Goal: Transaction & Acquisition: Book appointment/travel/reservation

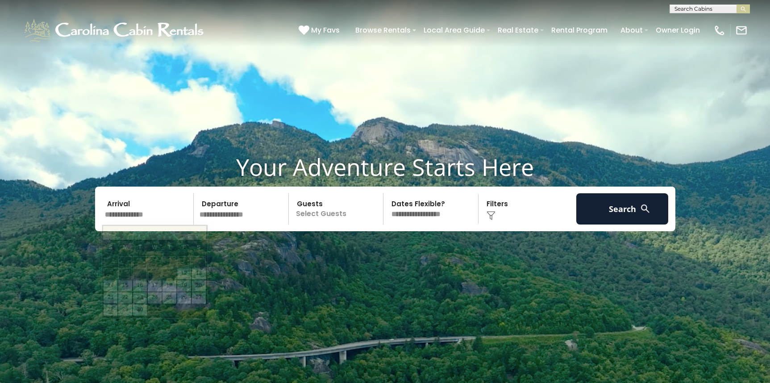
click at [144, 214] on input "text" at bounding box center [148, 208] width 92 height 31
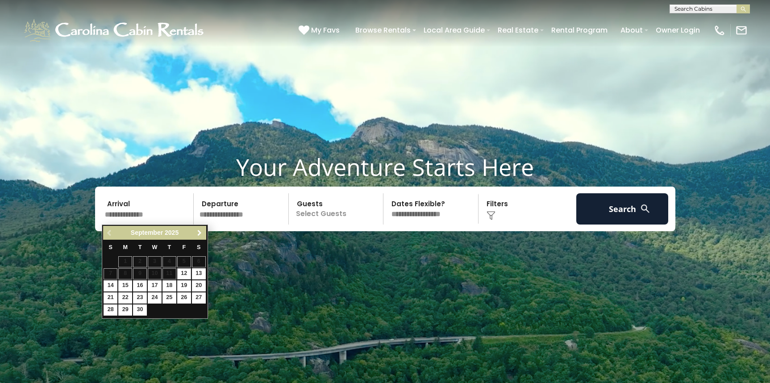
click at [199, 232] on span "Next" at bounding box center [199, 232] width 7 height 7
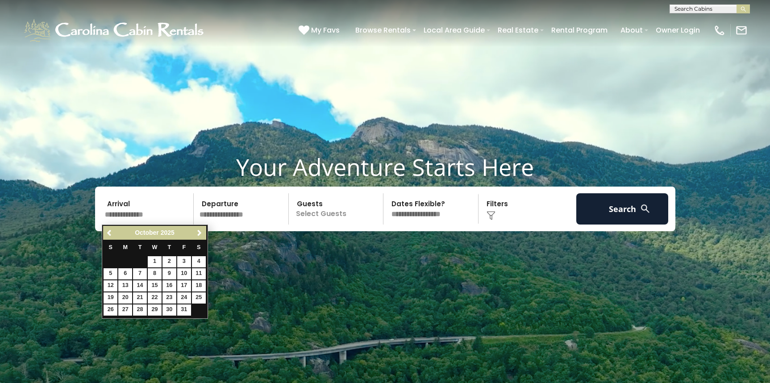
click at [199, 232] on span "Next" at bounding box center [199, 232] width 7 height 7
click at [191, 300] on td "27" at bounding box center [198, 298] width 15 height 12
type input "********"
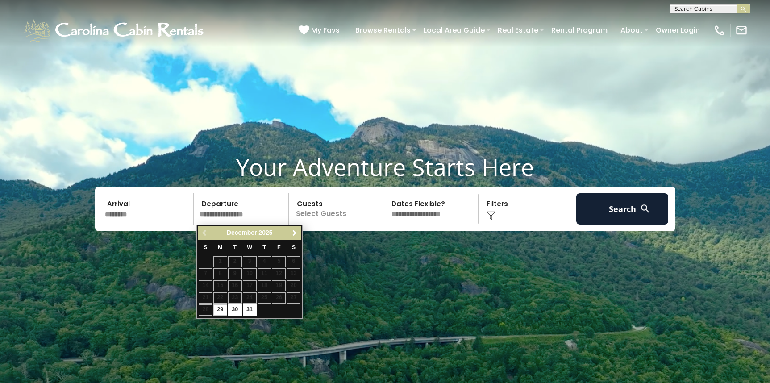
click at [296, 232] on span "Next" at bounding box center [294, 232] width 7 height 7
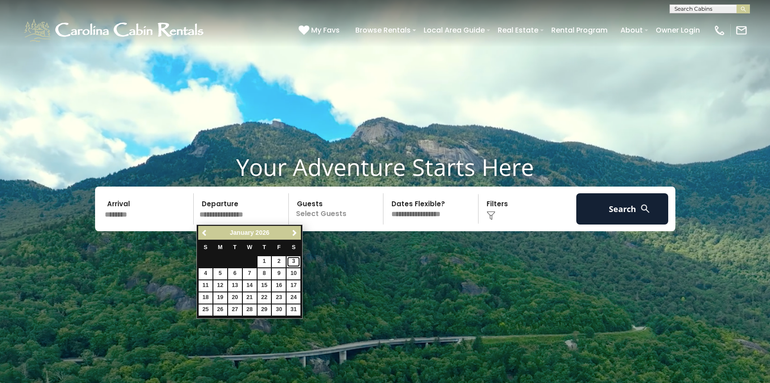
click at [295, 258] on link "3" at bounding box center [293, 261] width 14 height 11
type input "******"
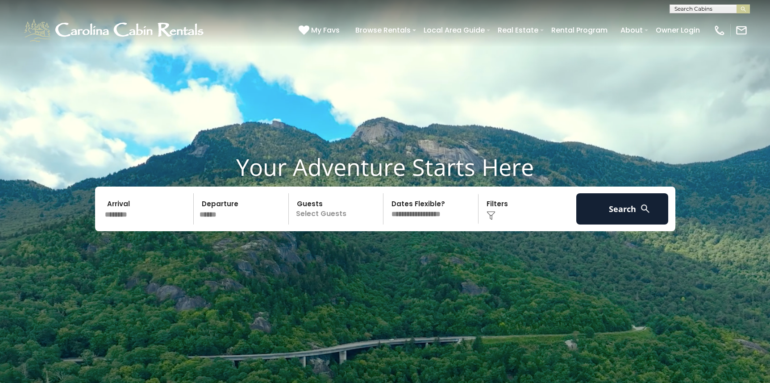
click at [311, 232] on div "Your Adventure Starts Here Arrival ******** Departure ****** Guests Select Gues…" at bounding box center [385, 198] width 770 height 91
click at [322, 207] on p "Select Guests" at bounding box center [337, 208] width 92 height 31
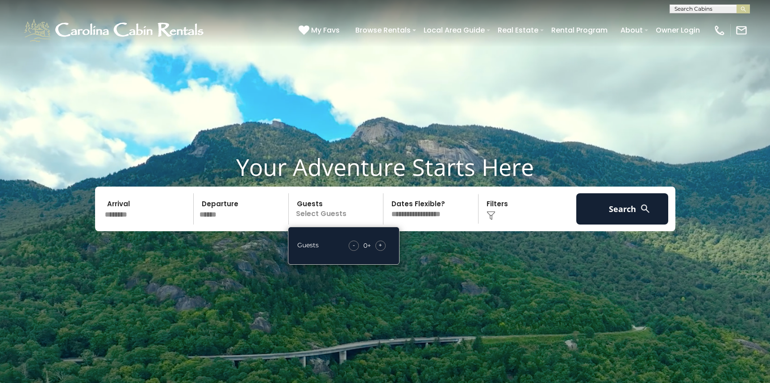
click at [377, 245] on div "+" at bounding box center [380, 246] width 10 height 10
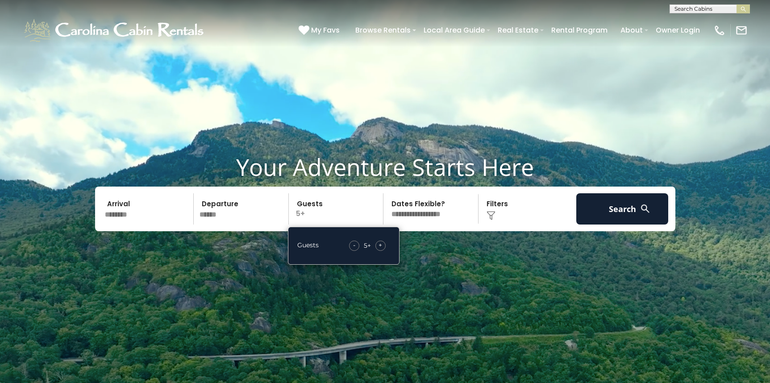
click at [377, 245] on div "+" at bounding box center [380, 246] width 10 height 10
click at [378, 243] on div "+" at bounding box center [380, 246] width 10 height 10
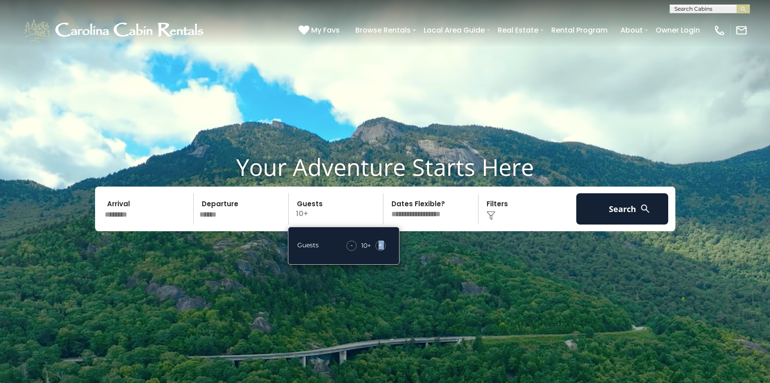
click at [378, 243] on div "+" at bounding box center [380, 246] width 10 height 10
click at [639, 211] on img at bounding box center [644, 208] width 11 height 11
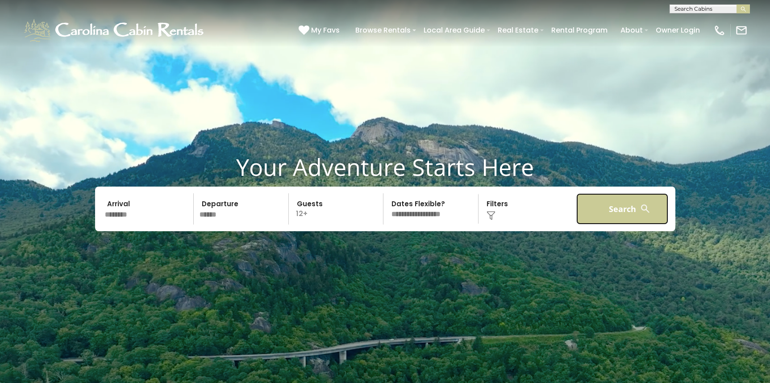
click at [611, 214] on button "Search" at bounding box center [622, 208] width 92 height 31
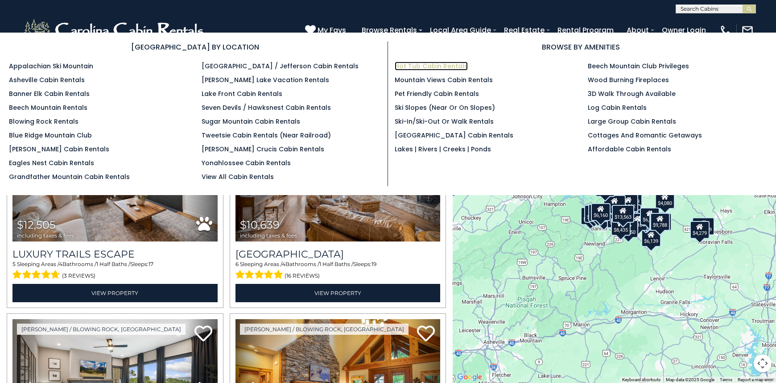
click at [403, 66] on link "Hot Tub Cabin Rentals" at bounding box center [431, 66] width 73 height 9
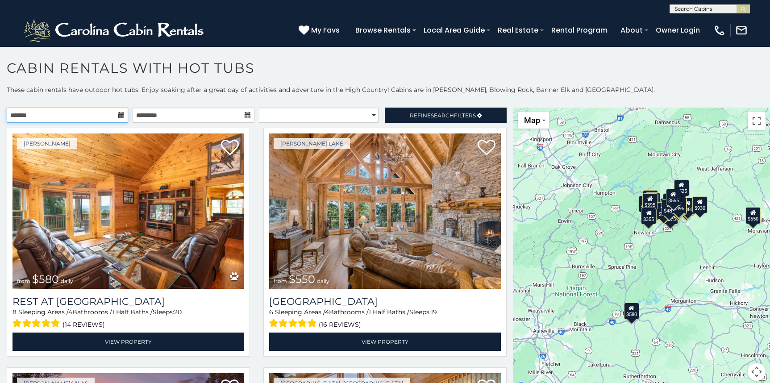
click at [92, 116] on input "text" at bounding box center [67, 115] width 121 height 15
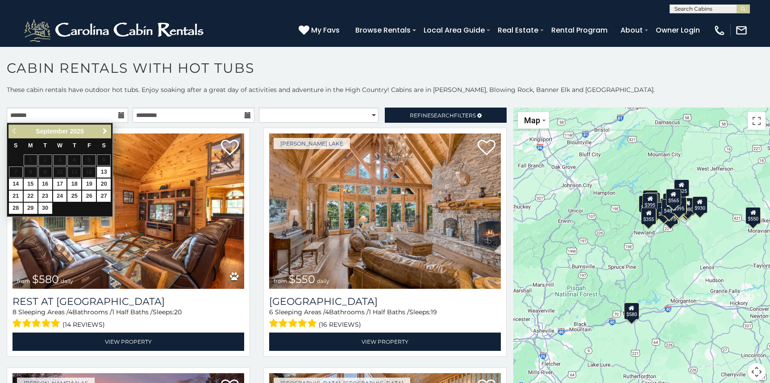
click at [105, 131] on span "Next" at bounding box center [104, 131] width 7 height 7
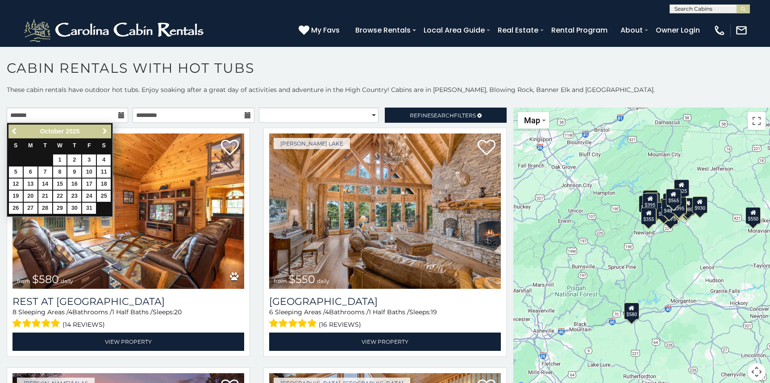
click at [105, 131] on span "Next" at bounding box center [104, 131] width 7 height 7
click at [106, 193] on link "27" at bounding box center [104, 196] width 14 height 11
type input "**********"
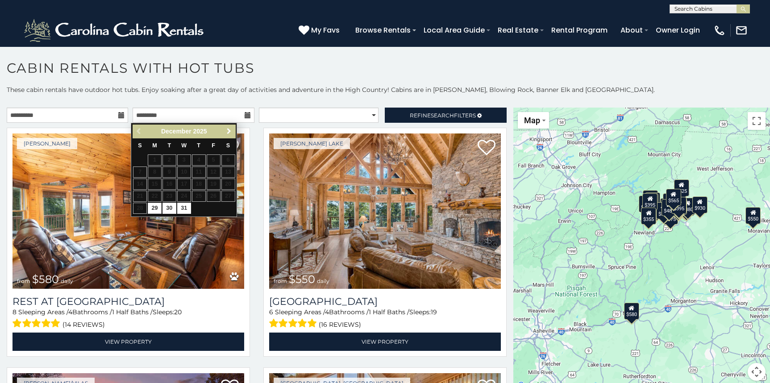
click at [231, 131] on span "Next" at bounding box center [228, 131] width 7 height 7
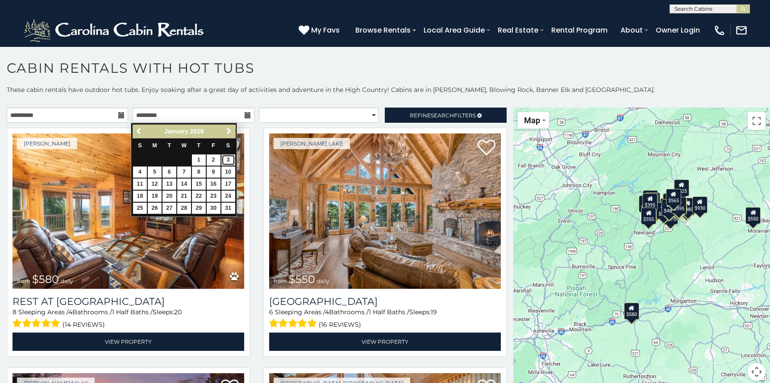
click at [225, 159] on link "3" at bounding box center [228, 159] width 14 height 11
type input "**********"
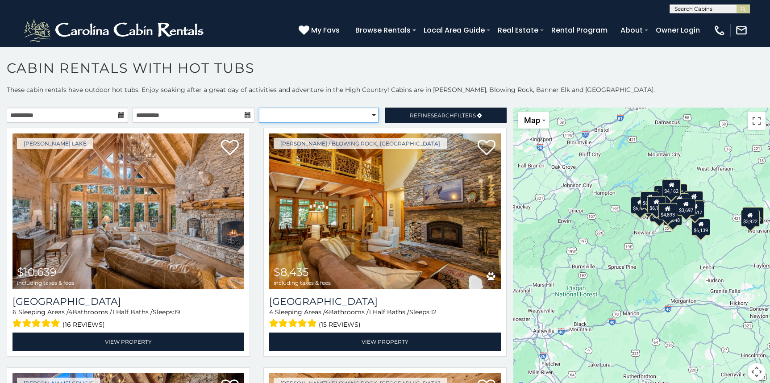
select select "**********"
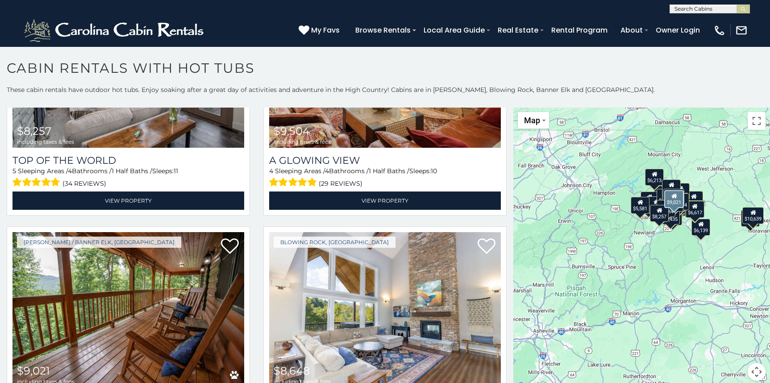
scroll to position [1428, 0]
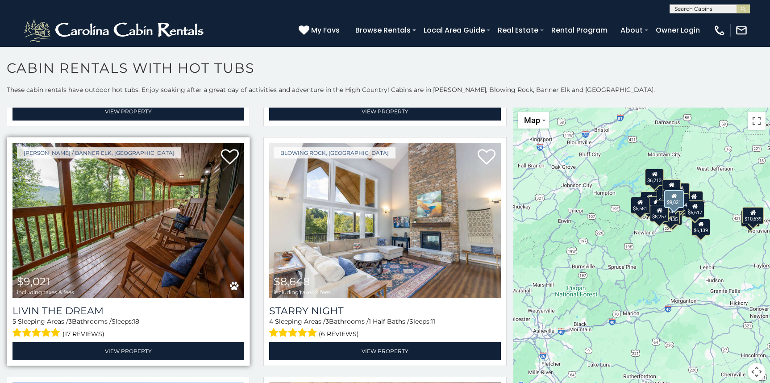
click at [147, 241] on img at bounding box center [128, 220] width 232 height 155
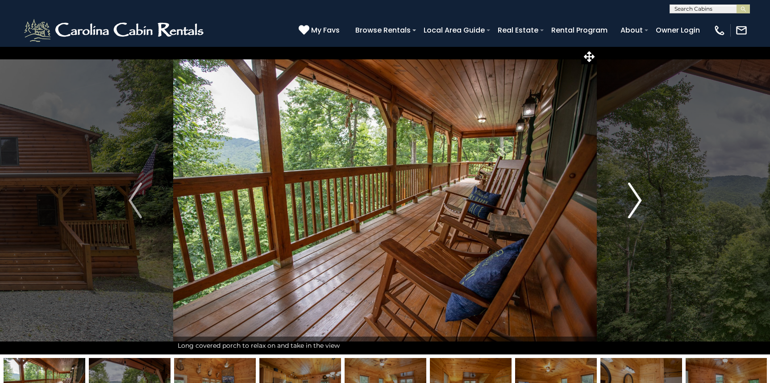
click at [634, 200] on img "Next" at bounding box center [634, 201] width 13 height 36
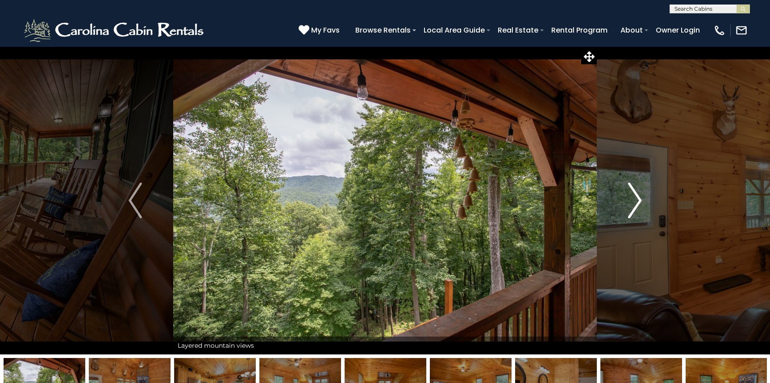
click at [634, 200] on img "Next" at bounding box center [634, 201] width 13 height 36
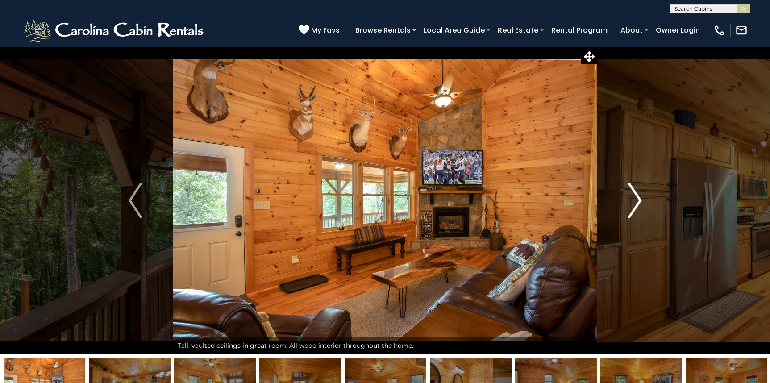
click at [634, 200] on img "Next" at bounding box center [634, 201] width 13 height 36
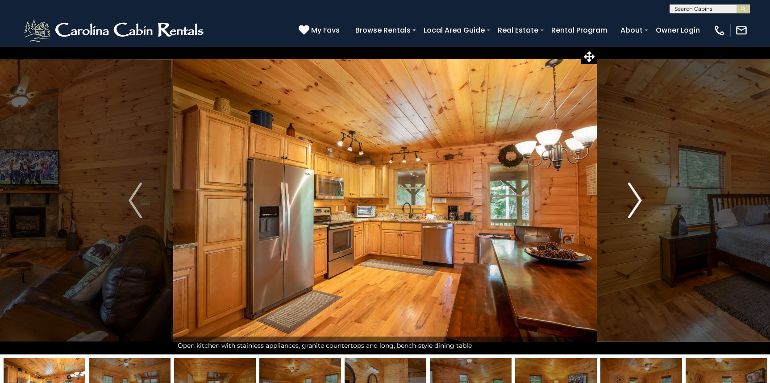
click at [634, 200] on img "Next" at bounding box center [634, 201] width 13 height 36
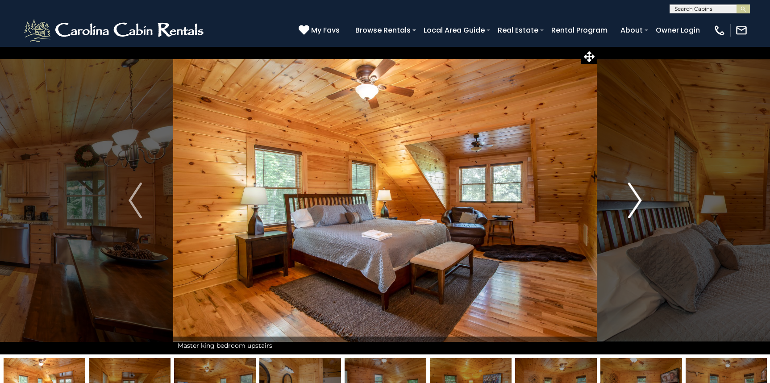
click at [634, 200] on img "Next" at bounding box center [634, 201] width 13 height 36
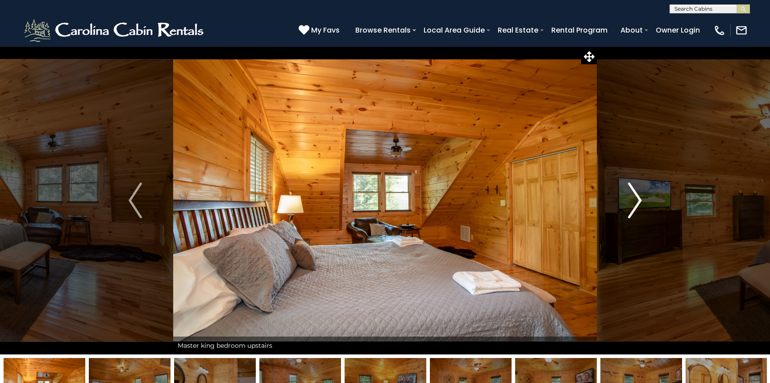
click at [634, 200] on img "Next" at bounding box center [634, 201] width 13 height 36
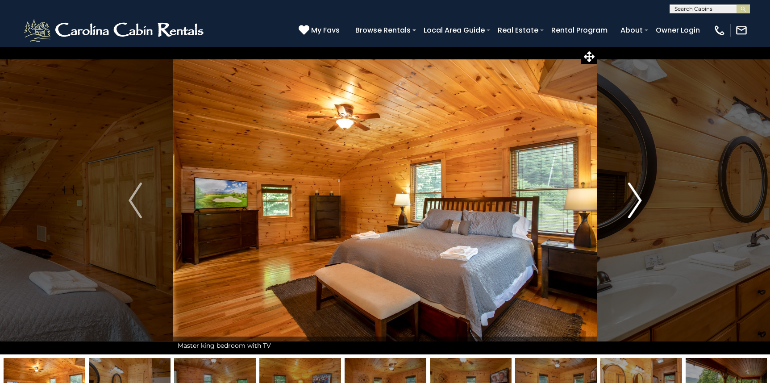
click at [634, 200] on img "Next" at bounding box center [634, 201] width 13 height 36
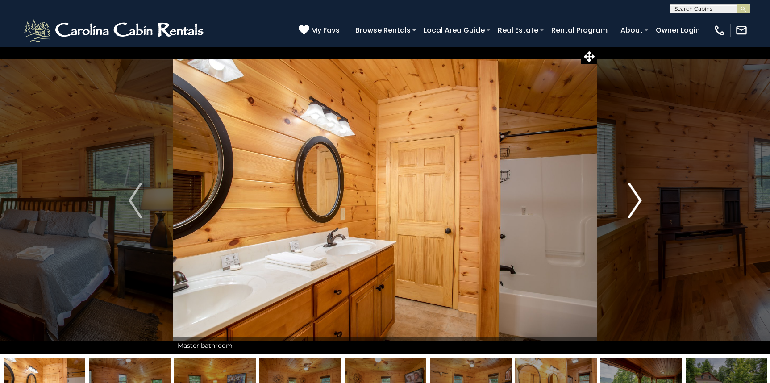
click at [634, 200] on img "Next" at bounding box center [634, 201] width 13 height 36
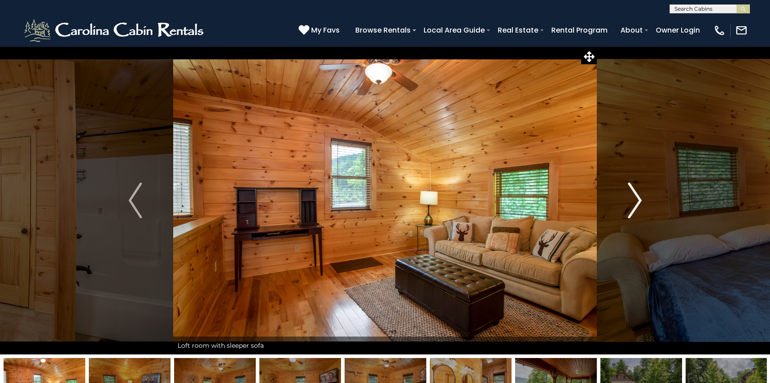
click at [634, 200] on img "Next" at bounding box center [634, 201] width 13 height 36
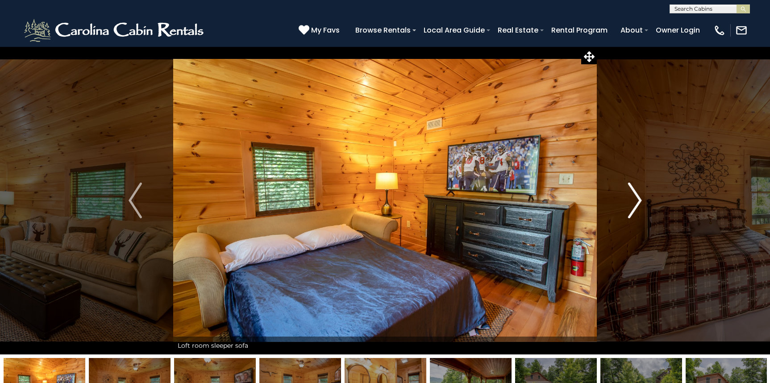
click at [634, 200] on img "Next" at bounding box center [634, 201] width 13 height 36
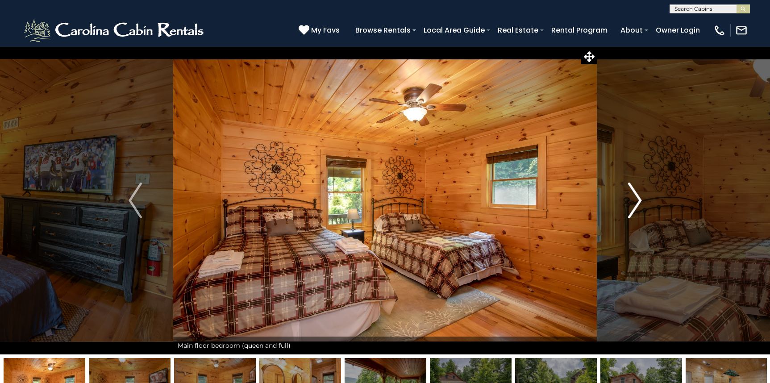
click at [634, 200] on img "Next" at bounding box center [634, 201] width 13 height 36
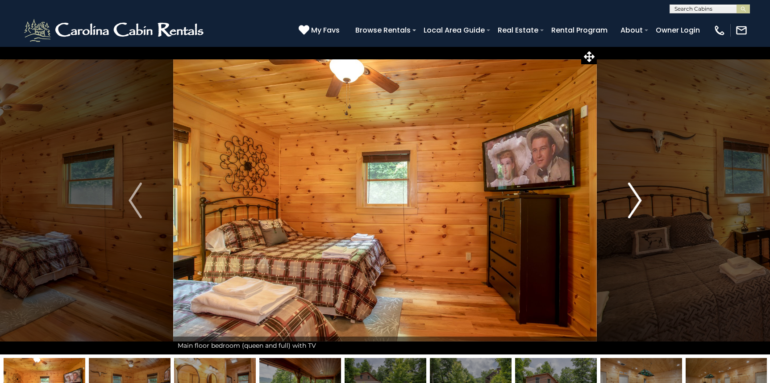
click at [634, 200] on img "Next" at bounding box center [634, 201] width 13 height 36
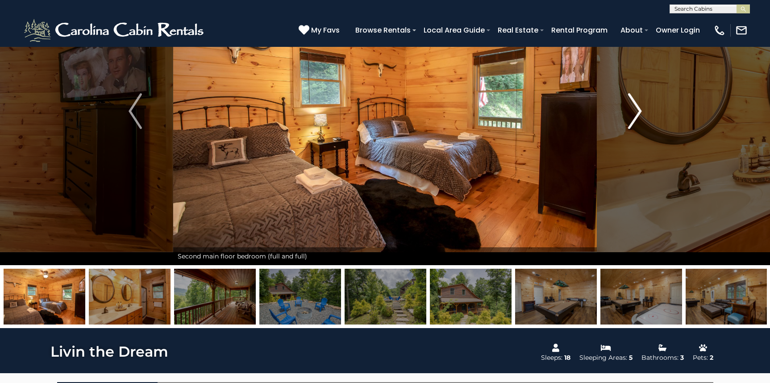
click at [633, 100] on img "Next" at bounding box center [634, 111] width 13 height 36
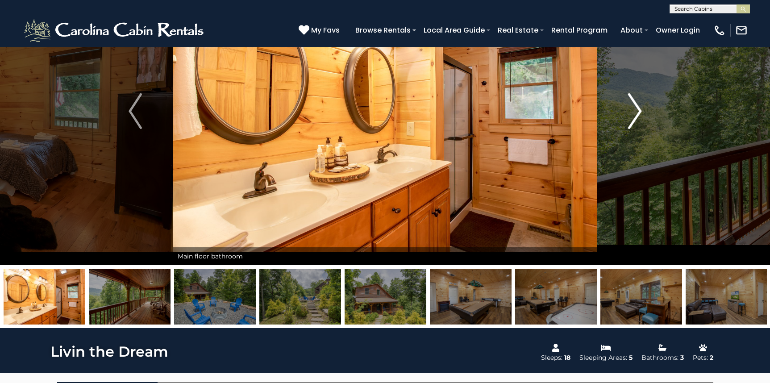
click at [633, 100] on img "Next" at bounding box center [634, 111] width 13 height 36
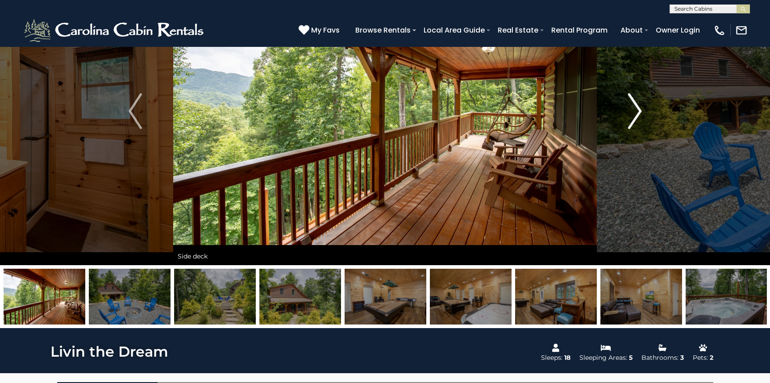
click at [633, 100] on img "Next" at bounding box center [634, 111] width 13 height 36
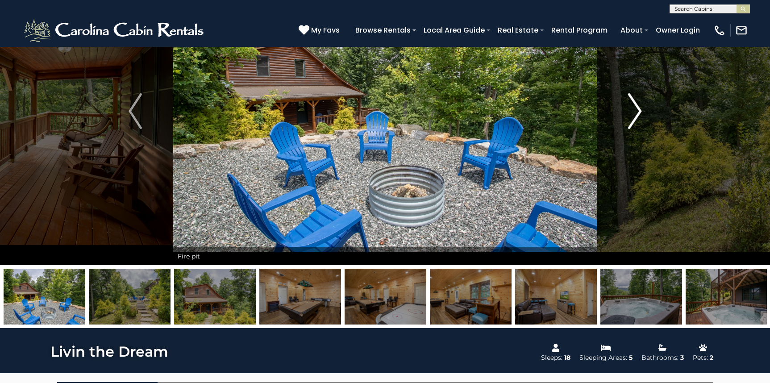
click at [633, 100] on img "Next" at bounding box center [634, 111] width 13 height 36
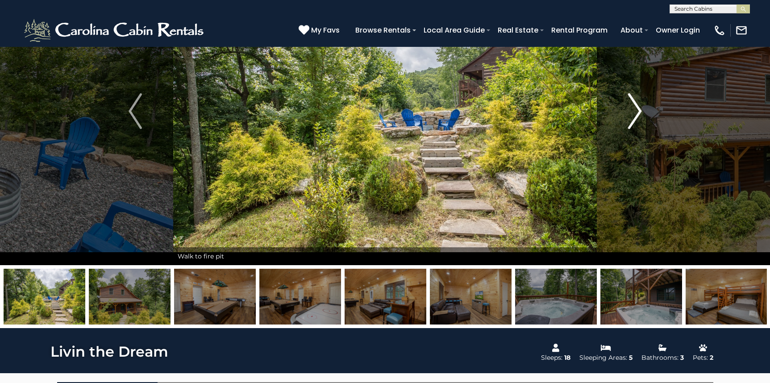
click at [633, 100] on img "Next" at bounding box center [634, 111] width 13 height 36
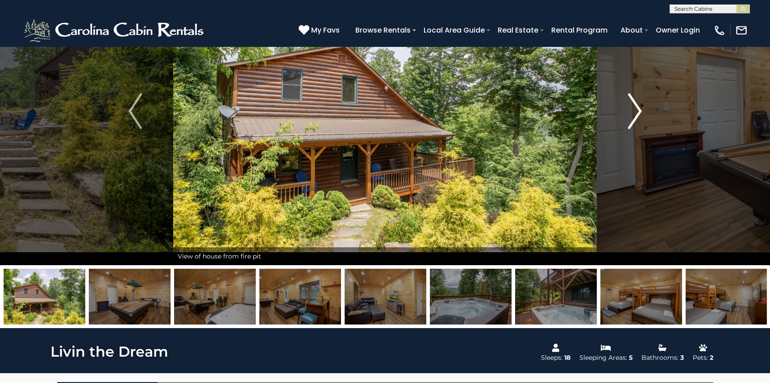
click at [633, 100] on img "Next" at bounding box center [634, 111] width 13 height 36
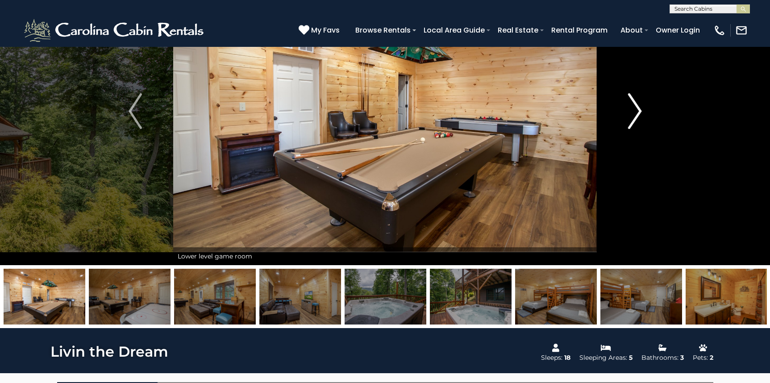
click at [633, 100] on img "Next" at bounding box center [634, 111] width 13 height 36
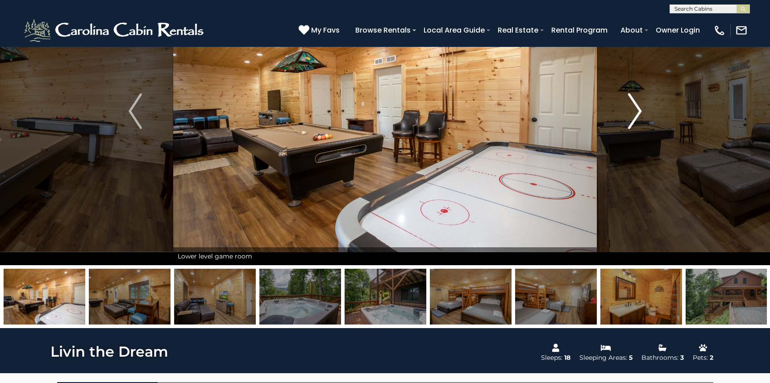
click at [633, 100] on img "Next" at bounding box center [634, 111] width 13 height 36
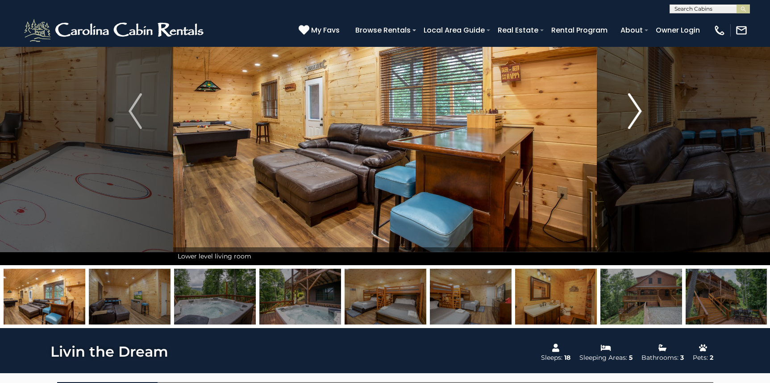
click at [633, 100] on img "Next" at bounding box center [634, 111] width 13 height 36
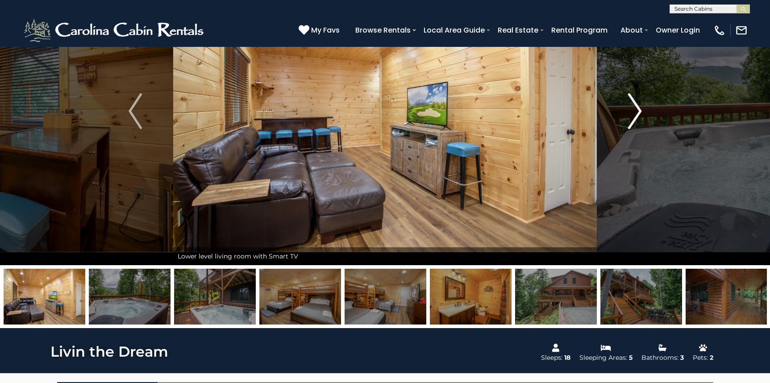
click at [633, 100] on img "Next" at bounding box center [634, 111] width 13 height 36
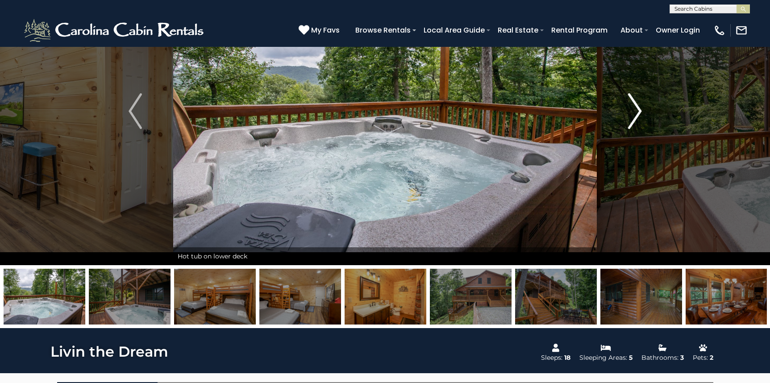
click at [633, 100] on img "Next" at bounding box center [634, 111] width 13 height 36
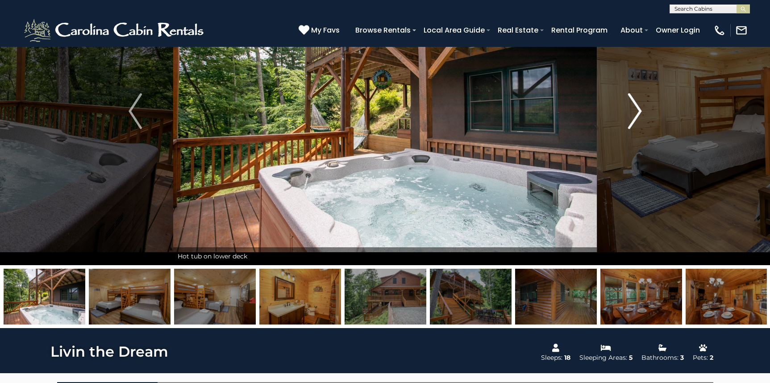
click at [633, 100] on img "Next" at bounding box center [634, 111] width 13 height 36
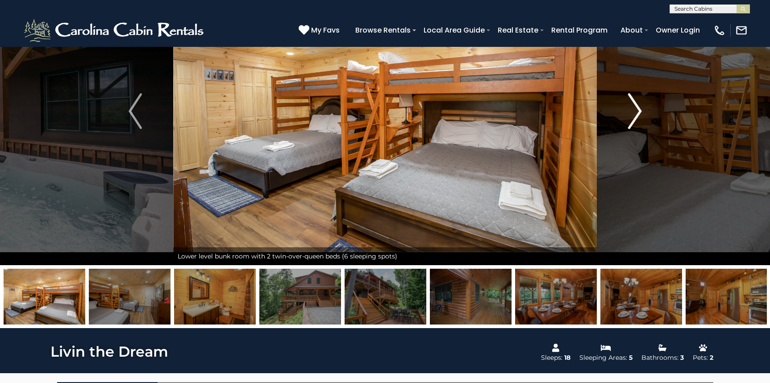
click at [633, 100] on img "Next" at bounding box center [634, 111] width 13 height 36
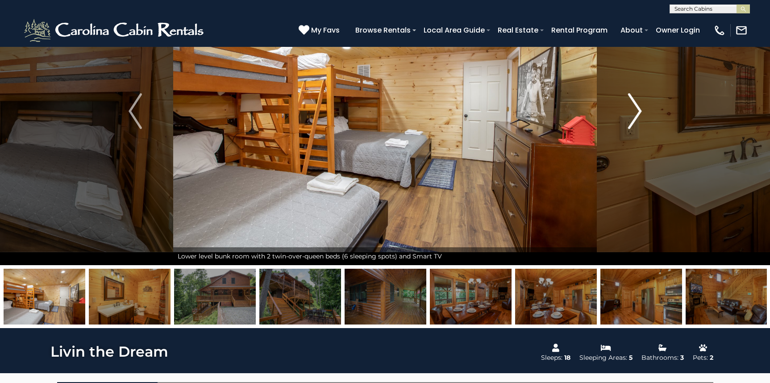
click at [631, 102] on img "Next" at bounding box center [634, 111] width 13 height 36
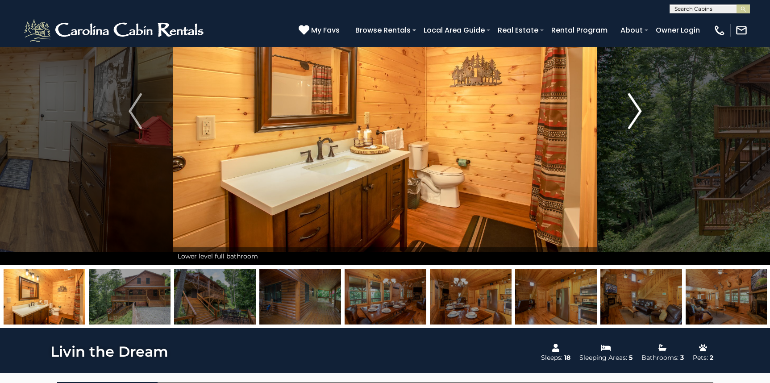
click at [631, 102] on img "Next" at bounding box center [634, 111] width 13 height 36
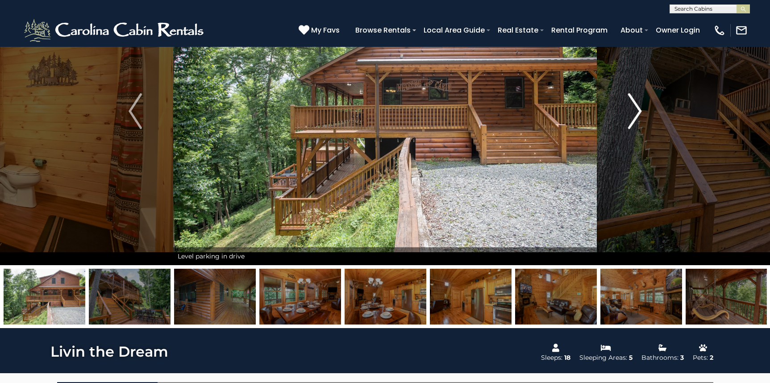
click at [631, 102] on img "Next" at bounding box center [634, 111] width 13 height 36
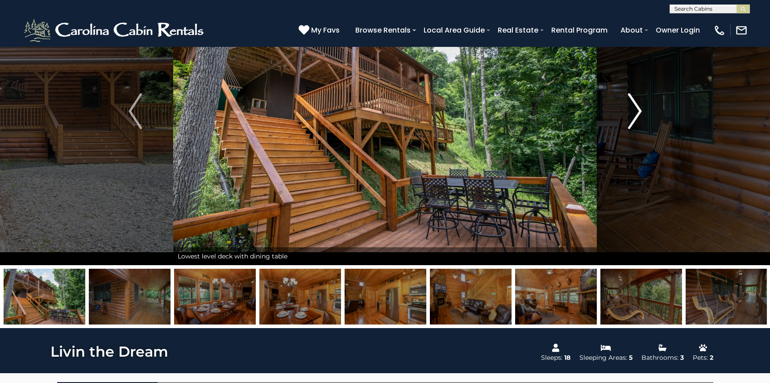
click at [631, 102] on img "Next" at bounding box center [634, 111] width 13 height 36
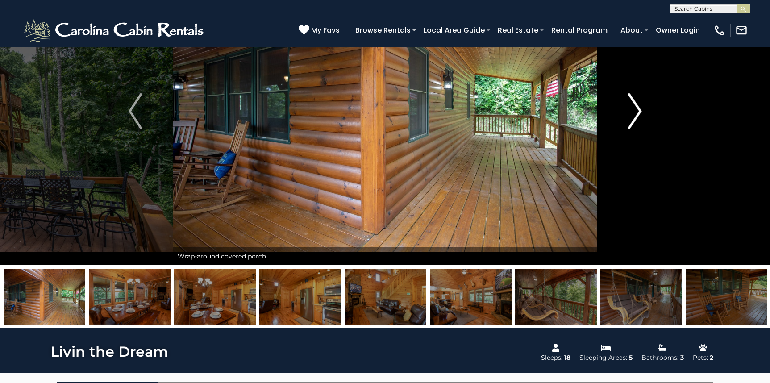
click at [631, 102] on img "Next" at bounding box center [634, 111] width 13 height 36
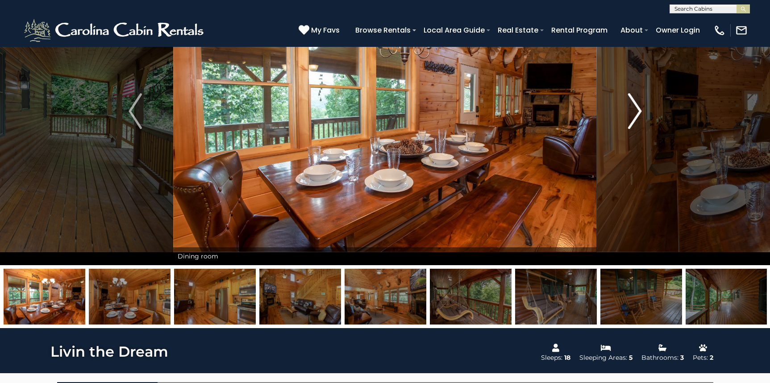
click at [631, 102] on img "Next" at bounding box center [634, 111] width 13 height 36
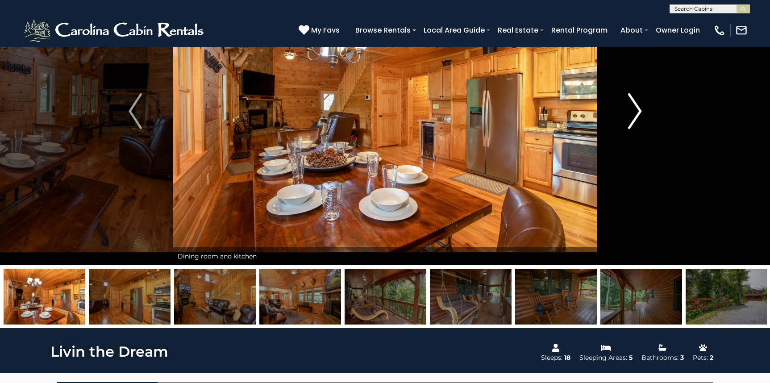
click at [631, 102] on img "Next" at bounding box center [634, 111] width 13 height 36
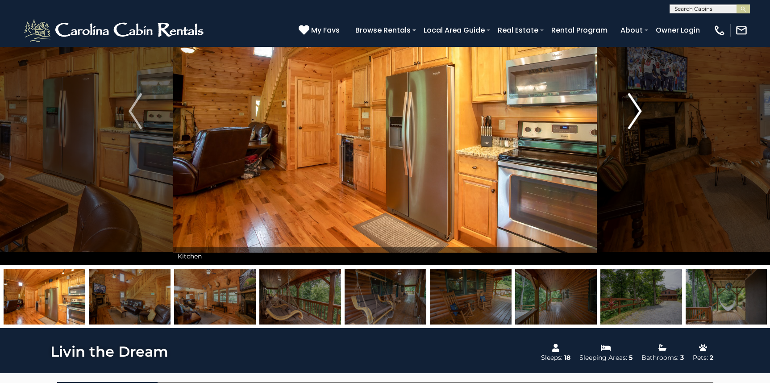
click at [631, 102] on img "Next" at bounding box center [634, 111] width 13 height 36
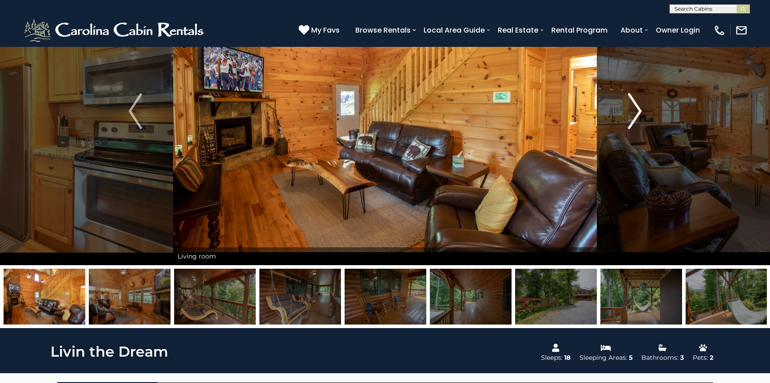
click at [631, 102] on img "Next" at bounding box center [634, 111] width 13 height 36
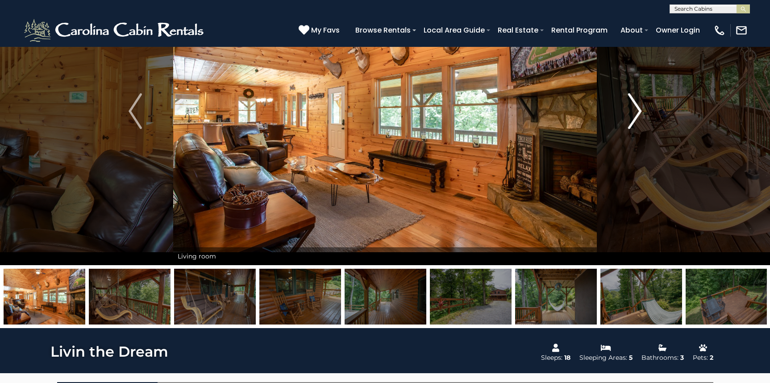
click at [631, 102] on img "Next" at bounding box center [634, 111] width 13 height 36
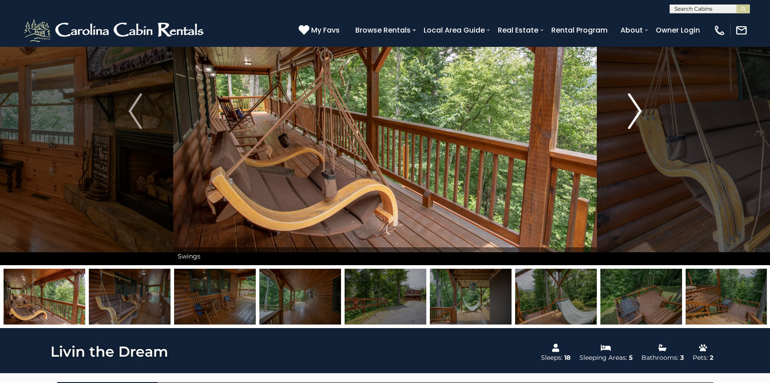
click at [631, 102] on img "Next" at bounding box center [634, 111] width 13 height 36
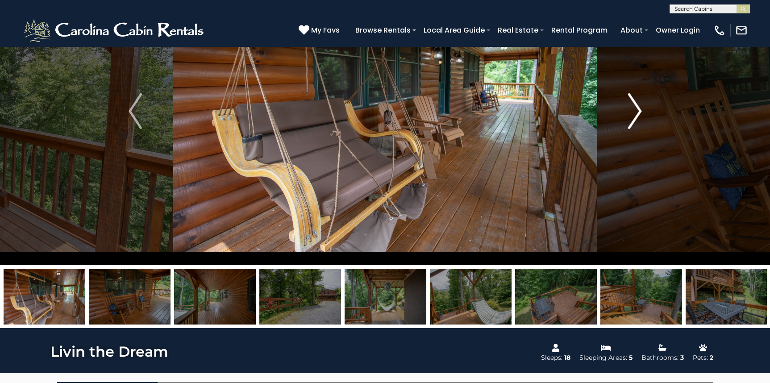
click at [631, 102] on img "Next" at bounding box center [634, 111] width 13 height 36
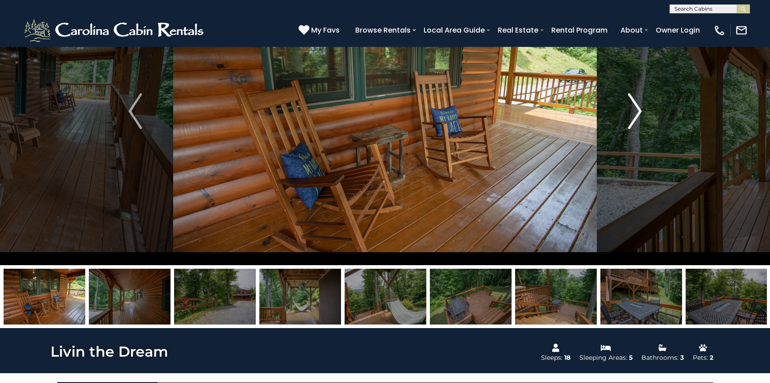
click at [631, 102] on img "Next" at bounding box center [634, 111] width 13 height 36
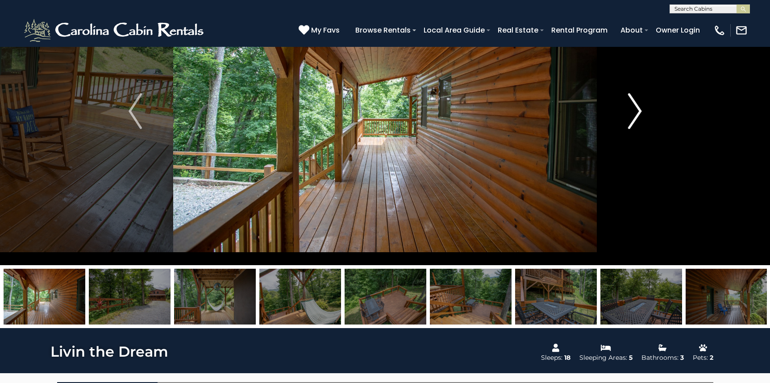
click at [631, 102] on img "Next" at bounding box center [634, 111] width 13 height 36
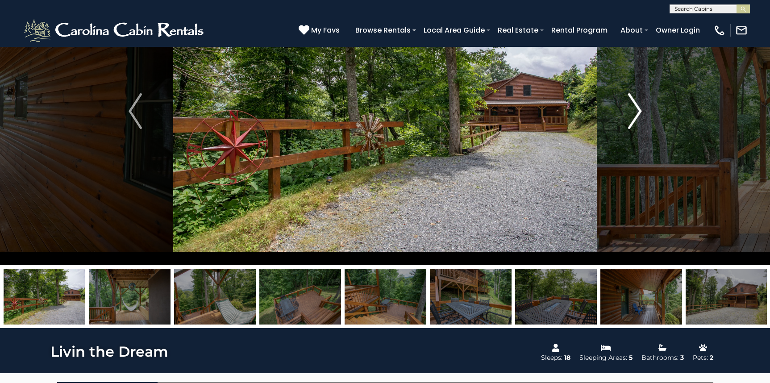
click at [631, 102] on img "Next" at bounding box center [634, 111] width 13 height 36
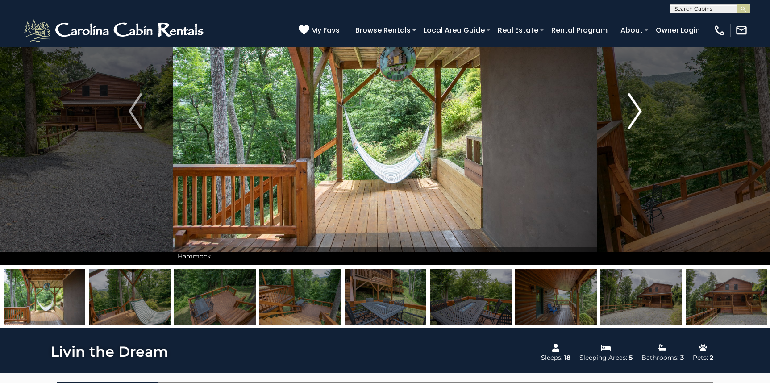
click at [631, 102] on img "Next" at bounding box center [634, 111] width 13 height 36
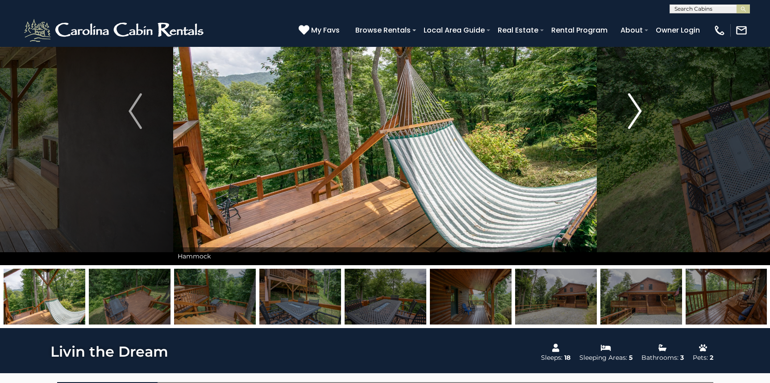
click at [631, 102] on img "Next" at bounding box center [634, 111] width 13 height 36
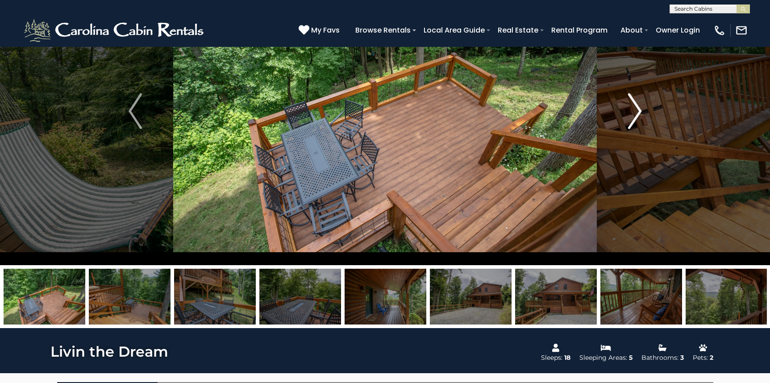
click at [631, 102] on img "Next" at bounding box center [634, 111] width 13 height 36
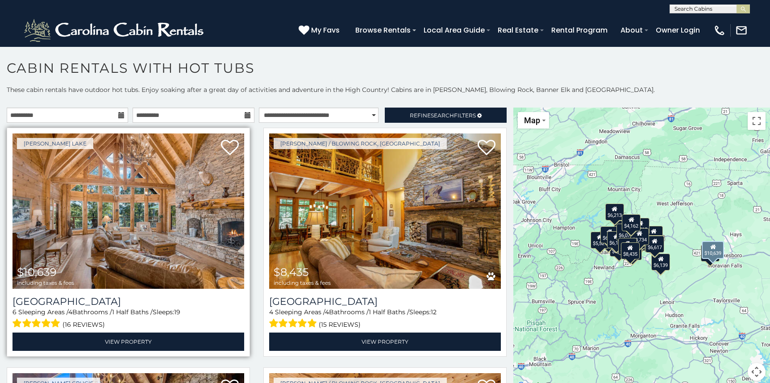
click at [133, 226] on img at bounding box center [128, 210] width 232 height 155
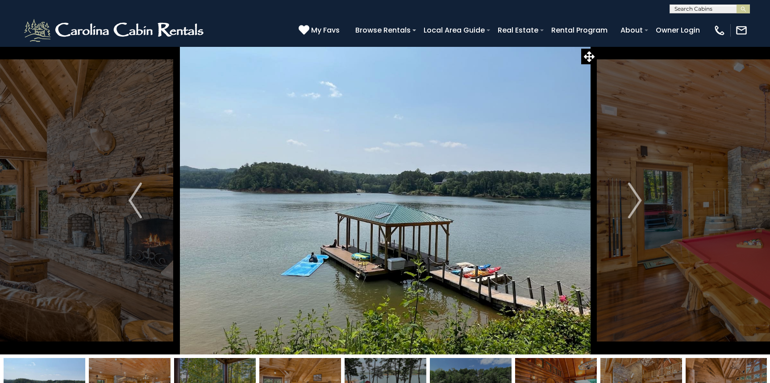
click at [630, 186] on img "Next" at bounding box center [634, 201] width 13 height 36
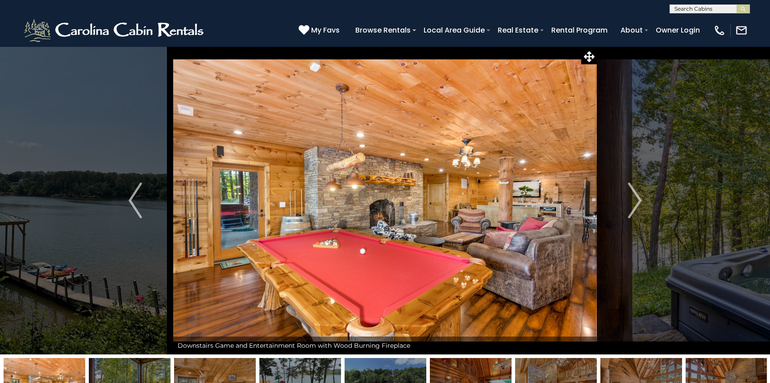
click at [630, 186] on img "Next" at bounding box center [634, 201] width 13 height 36
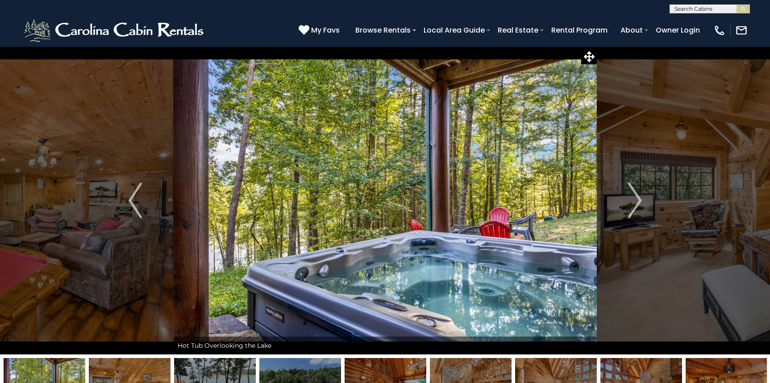
click at [630, 186] on img "Next" at bounding box center [634, 201] width 13 height 36
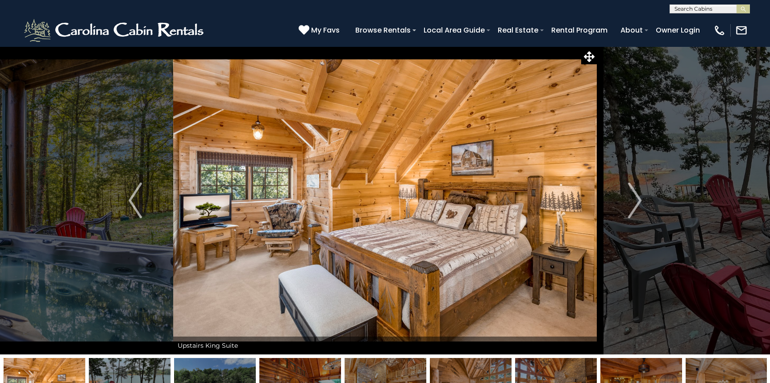
click at [630, 186] on img "Next" at bounding box center [634, 201] width 13 height 36
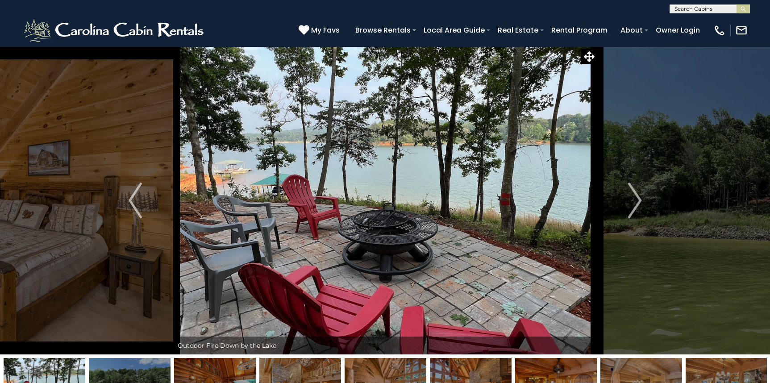
click at [630, 186] on img "Next" at bounding box center [634, 201] width 13 height 36
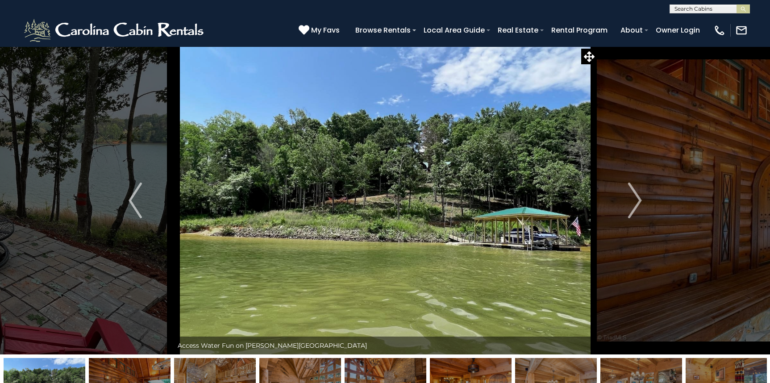
click at [630, 186] on img "Next" at bounding box center [634, 201] width 13 height 36
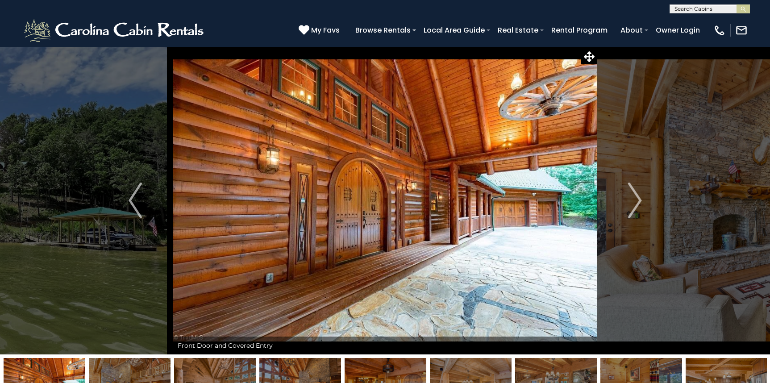
click at [630, 186] on img "Next" at bounding box center [634, 201] width 13 height 36
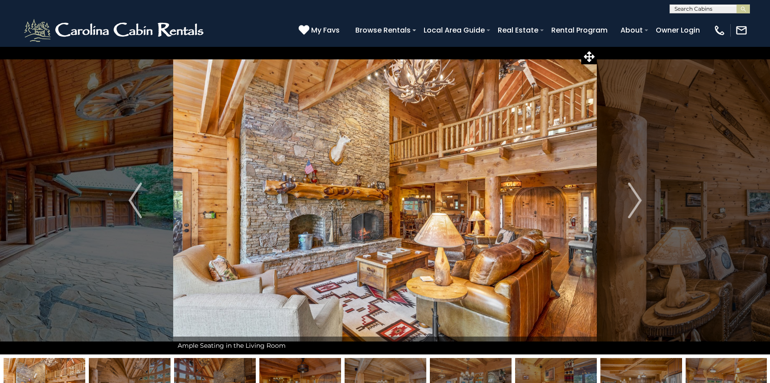
click at [630, 186] on img "Next" at bounding box center [634, 201] width 13 height 36
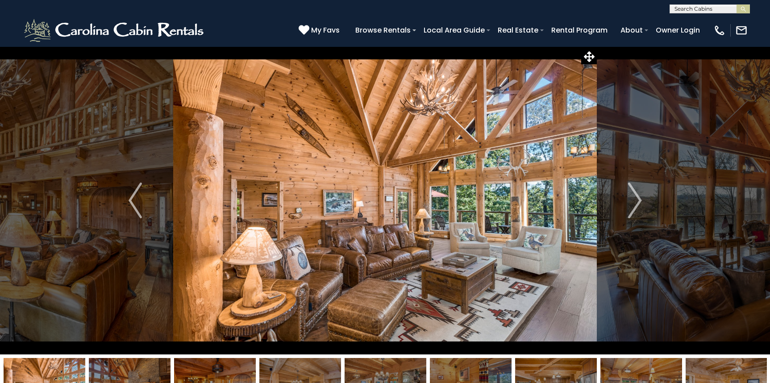
click at [630, 186] on img "Next" at bounding box center [634, 201] width 13 height 36
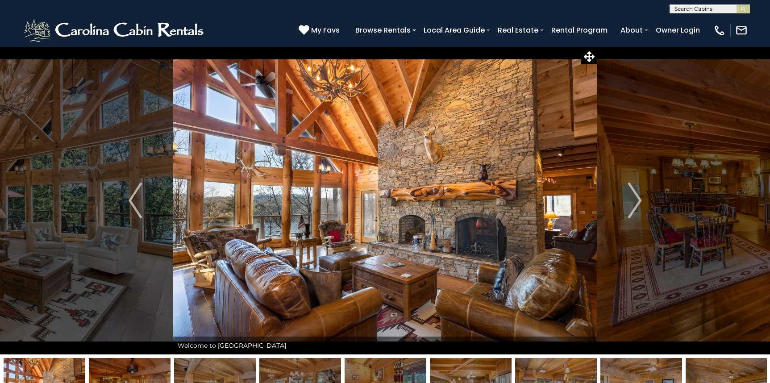
click at [630, 186] on img "Next" at bounding box center [634, 201] width 13 height 36
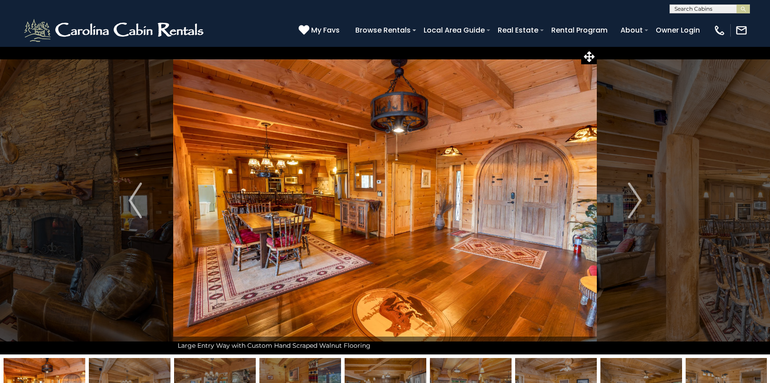
click at [630, 186] on img "Next" at bounding box center [634, 201] width 13 height 36
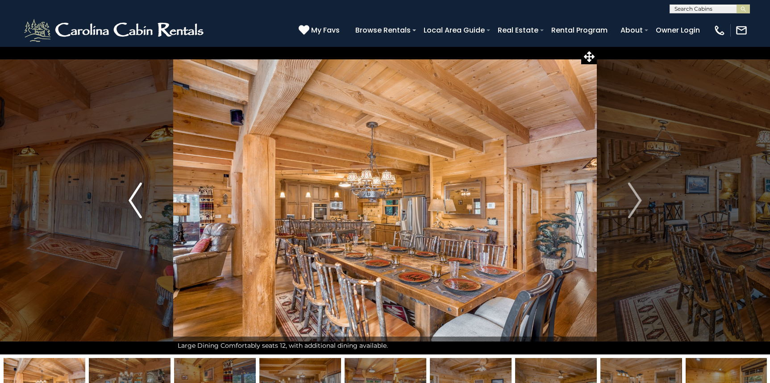
click at [144, 209] on button "Previous" at bounding box center [135, 200] width 76 height 308
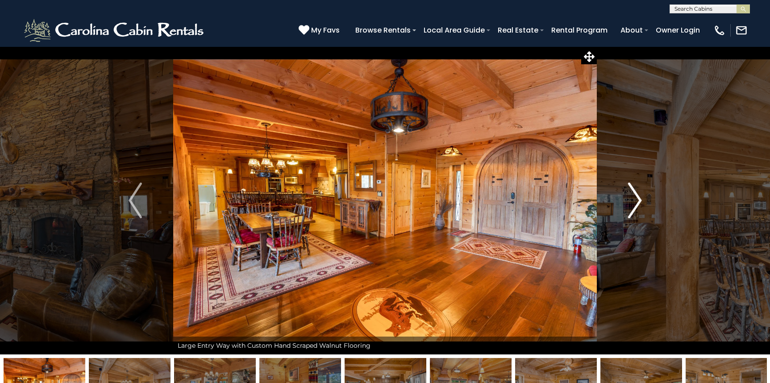
click at [628, 185] on img "Next" at bounding box center [634, 201] width 13 height 36
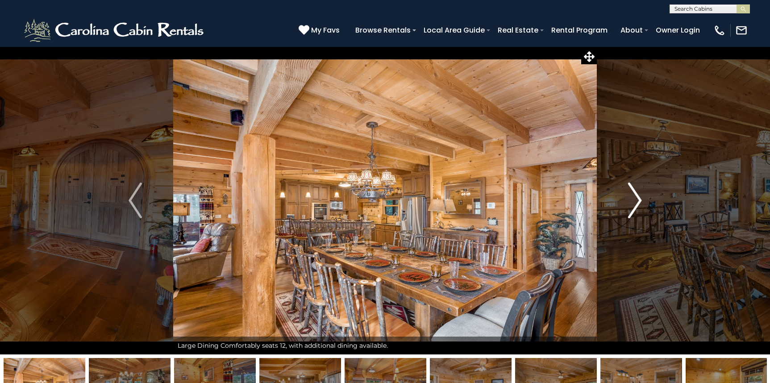
click at [628, 185] on img "Next" at bounding box center [634, 201] width 13 height 36
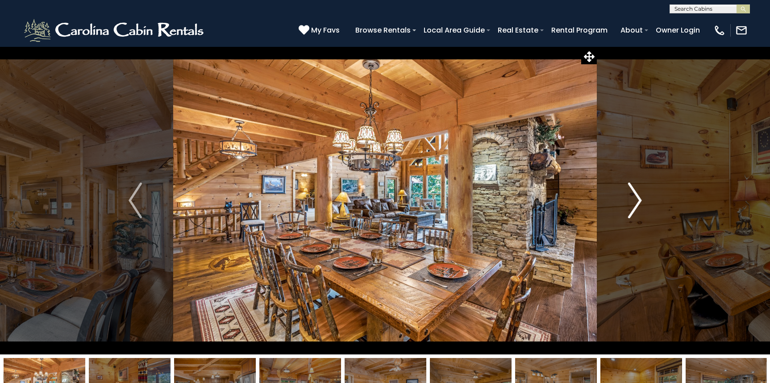
click at [628, 185] on img "Next" at bounding box center [634, 201] width 13 height 36
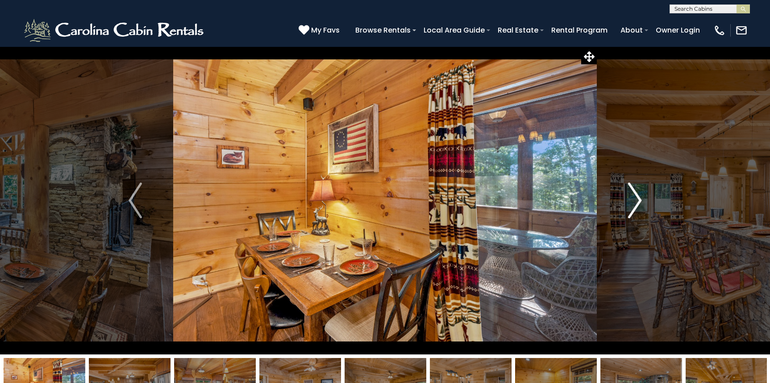
click at [628, 185] on img "Next" at bounding box center [634, 201] width 13 height 36
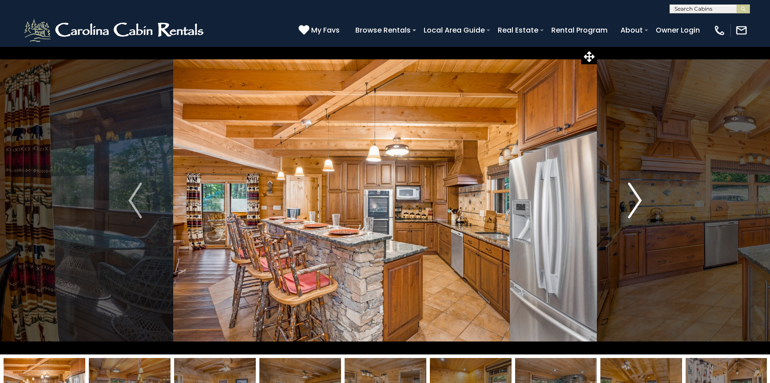
click at [628, 185] on img "Next" at bounding box center [634, 201] width 13 height 36
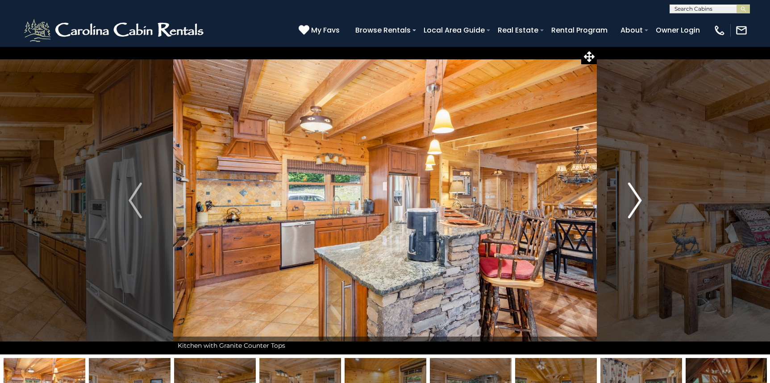
click at [628, 185] on img "Next" at bounding box center [634, 201] width 13 height 36
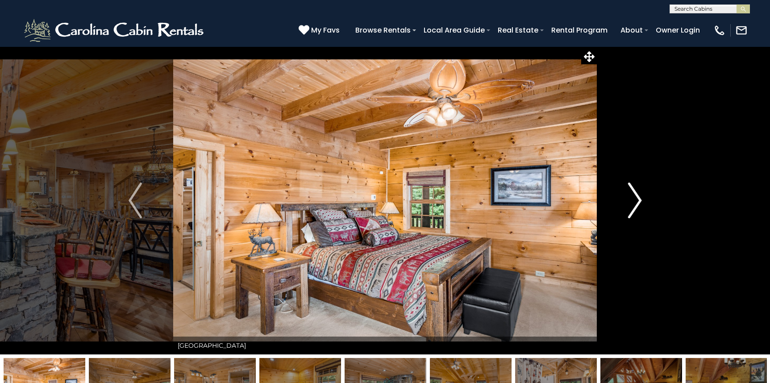
click at [628, 185] on img "Next" at bounding box center [634, 201] width 13 height 36
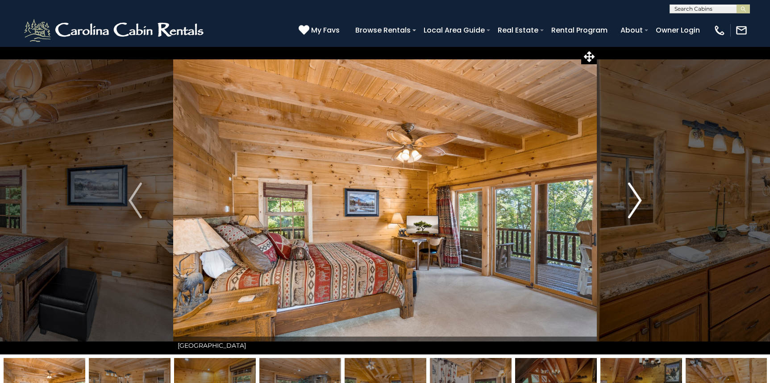
click at [628, 185] on img "Next" at bounding box center [634, 201] width 13 height 36
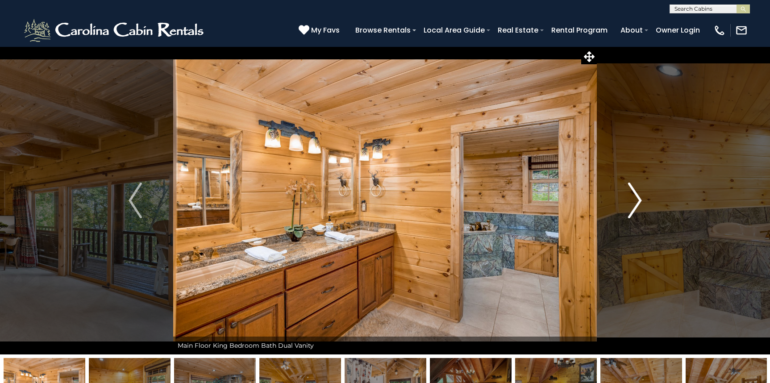
click at [628, 185] on img "Next" at bounding box center [634, 201] width 13 height 36
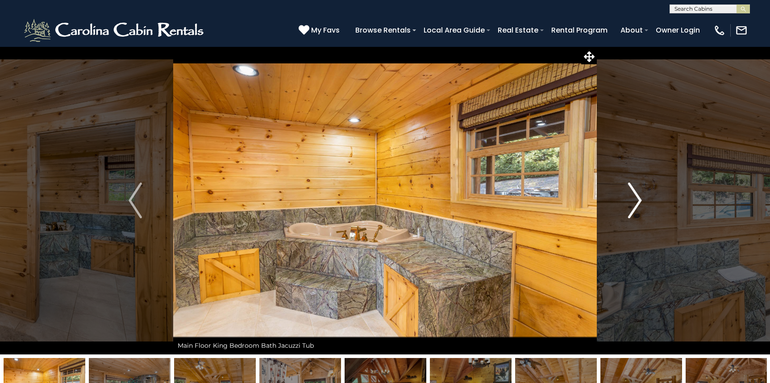
click at [628, 185] on img "Next" at bounding box center [634, 201] width 13 height 36
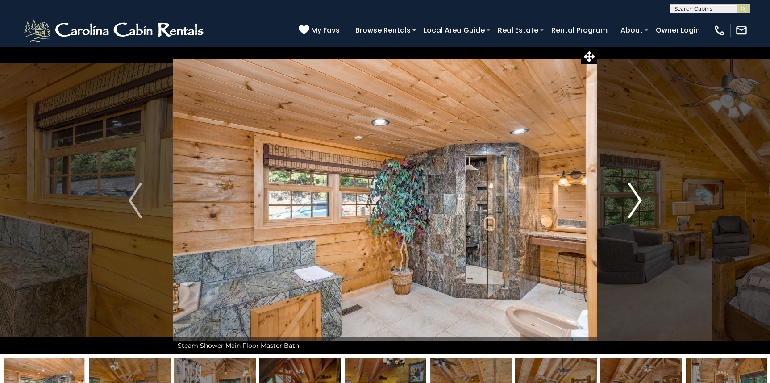
click at [628, 185] on img "Next" at bounding box center [634, 201] width 13 height 36
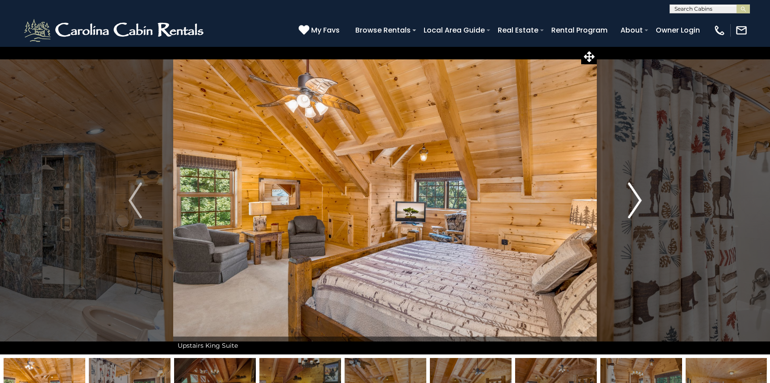
click at [628, 185] on img "Next" at bounding box center [634, 201] width 13 height 36
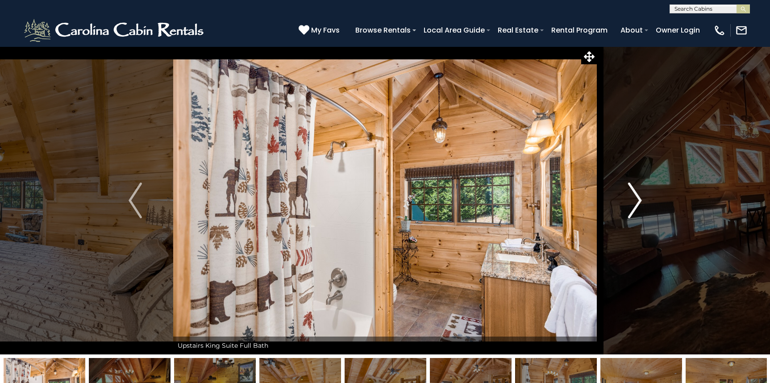
click at [628, 185] on img "Next" at bounding box center [634, 201] width 13 height 36
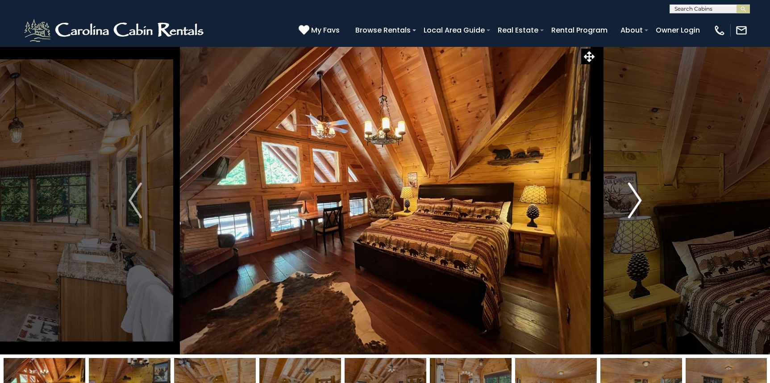
click at [628, 185] on img "Next" at bounding box center [634, 201] width 13 height 36
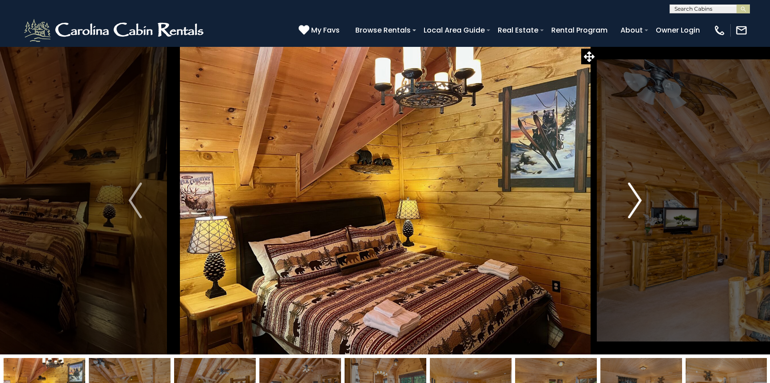
click at [628, 185] on img "Next" at bounding box center [634, 201] width 13 height 36
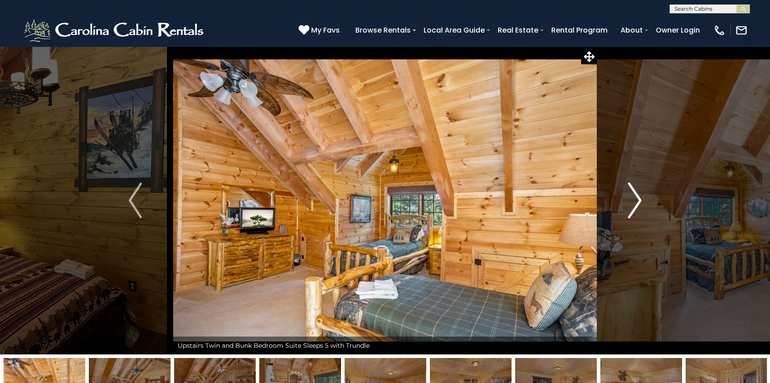
click at [628, 185] on img "Next" at bounding box center [634, 201] width 13 height 36
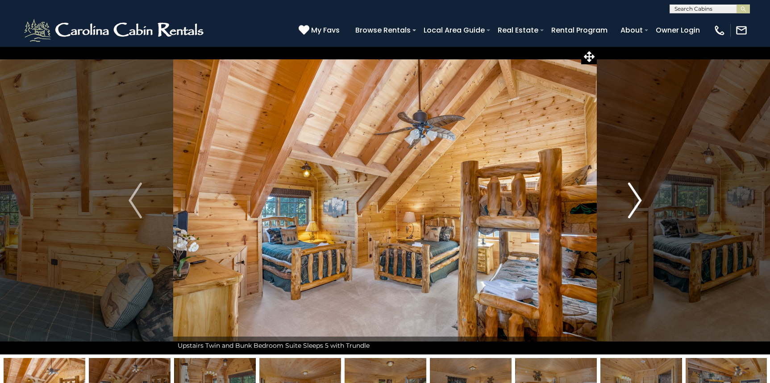
click at [628, 185] on img "Next" at bounding box center [634, 201] width 13 height 36
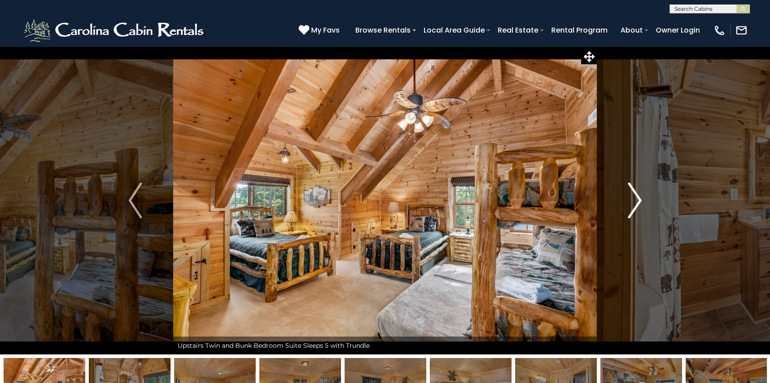
click at [628, 185] on img "Next" at bounding box center [634, 201] width 13 height 36
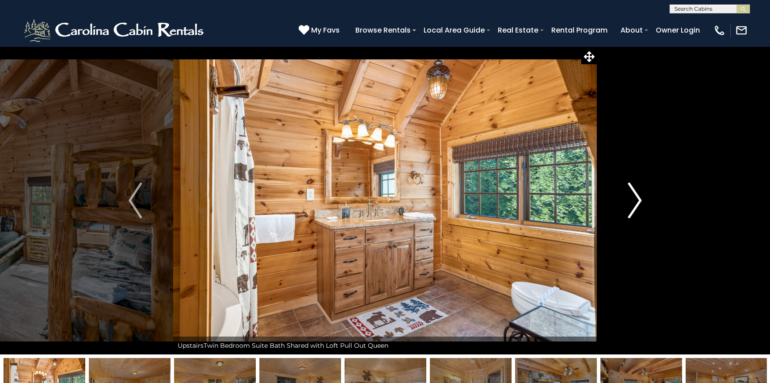
click at [628, 185] on img "Next" at bounding box center [634, 201] width 13 height 36
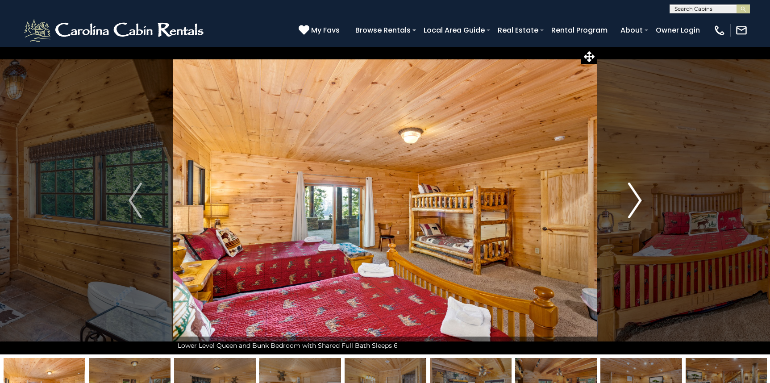
click at [628, 185] on img "Next" at bounding box center [634, 201] width 13 height 36
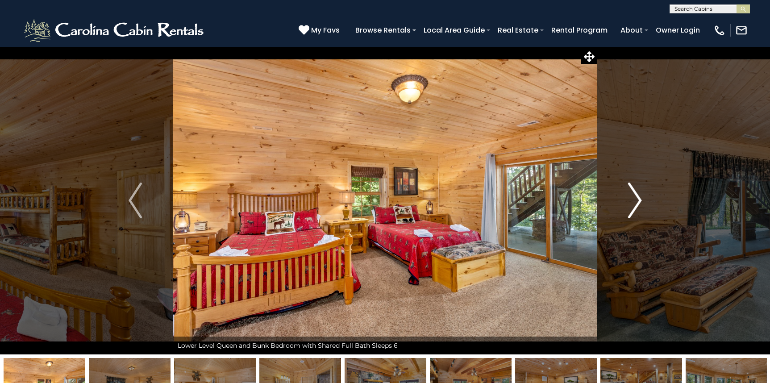
click at [628, 185] on img "Next" at bounding box center [634, 201] width 13 height 36
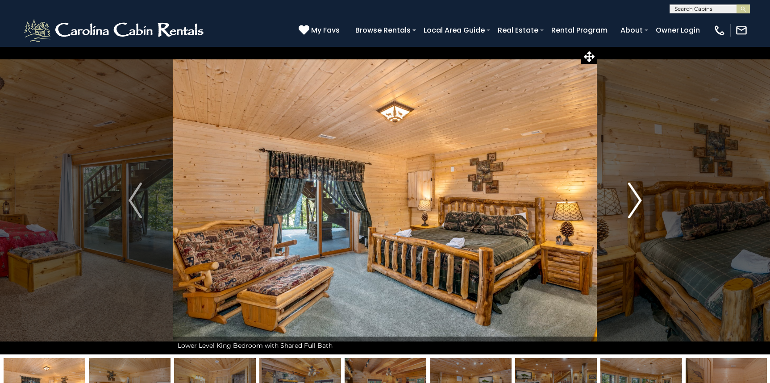
click at [628, 185] on img "Next" at bounding box center [634, 201] width 13 height 36
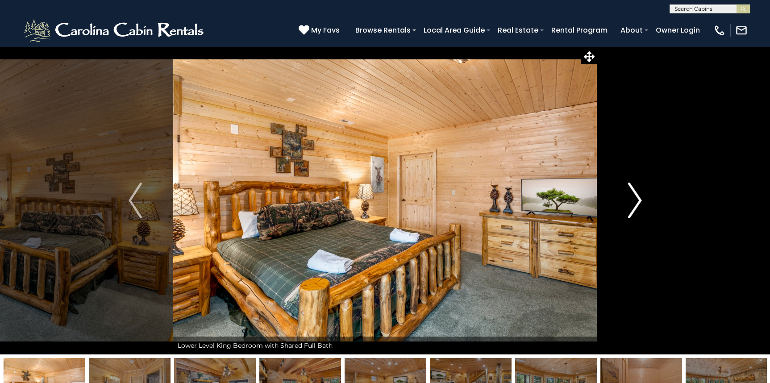
click at [628, 185] on img "Next" at bounding box center [634, 201] width 13 height 36
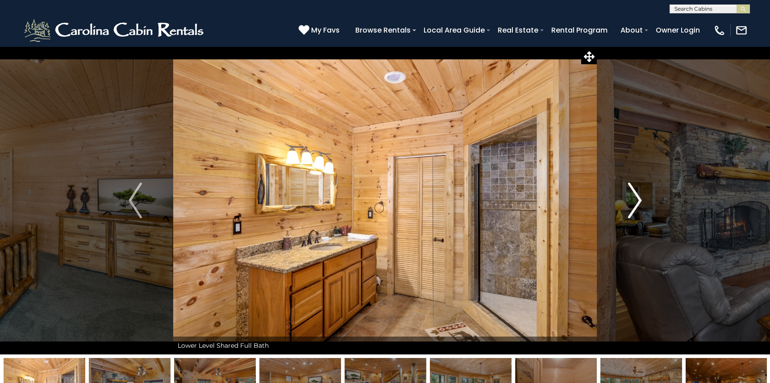
click at [628, 185] on img "Next" at bounding box center [634, 201] width 13 height 36
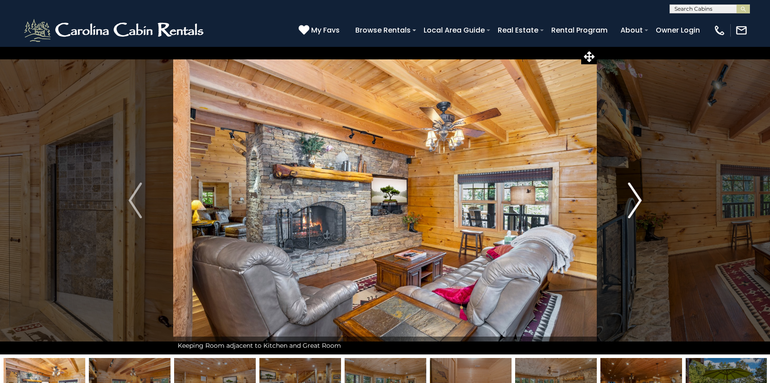
click at [627, 186] on button "Next" at bounding box center [635, 200] width 76 height 308
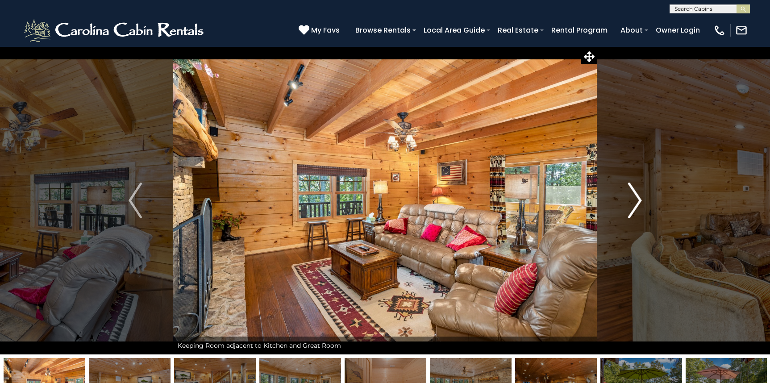
click at [627, 186] on button "Next" at bounding box center [635, 200] width 76 height 308
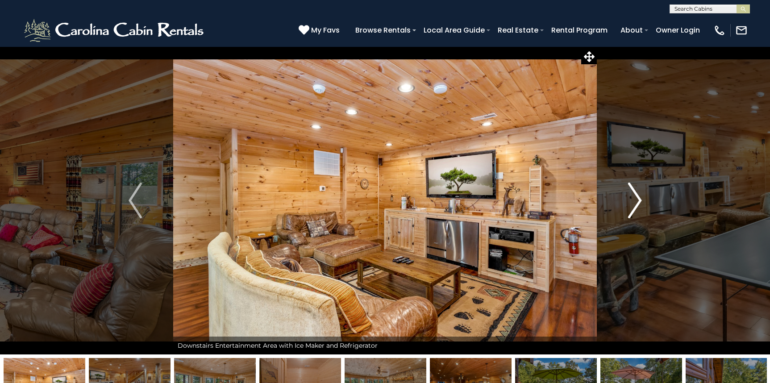
click at [627, 186] on button "Next" at bounding box center [635, 200] width 76 height 308
